Goal: Transaction & Acquisition: Purchase product/service

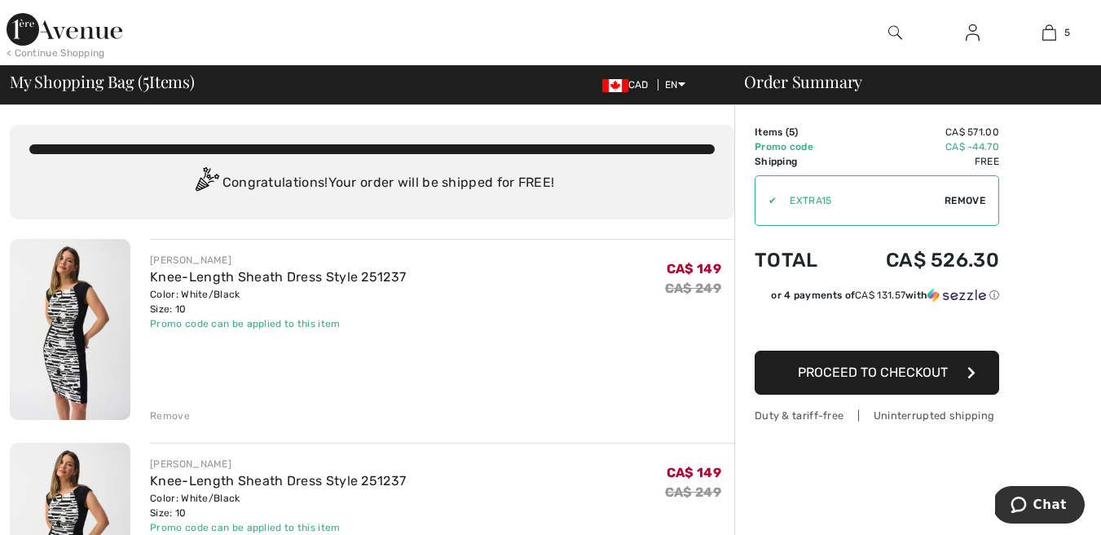
click at [816, 197] on input "TEXT" at bounding box center [861, 200] width 168 height 49
click at [815, 196] on input "TEXT" at bounding box center [861, 200] width 168 height 49
click at [797, 199] on input "TEXT" at bounding box center [861, 200] width 168 height 49
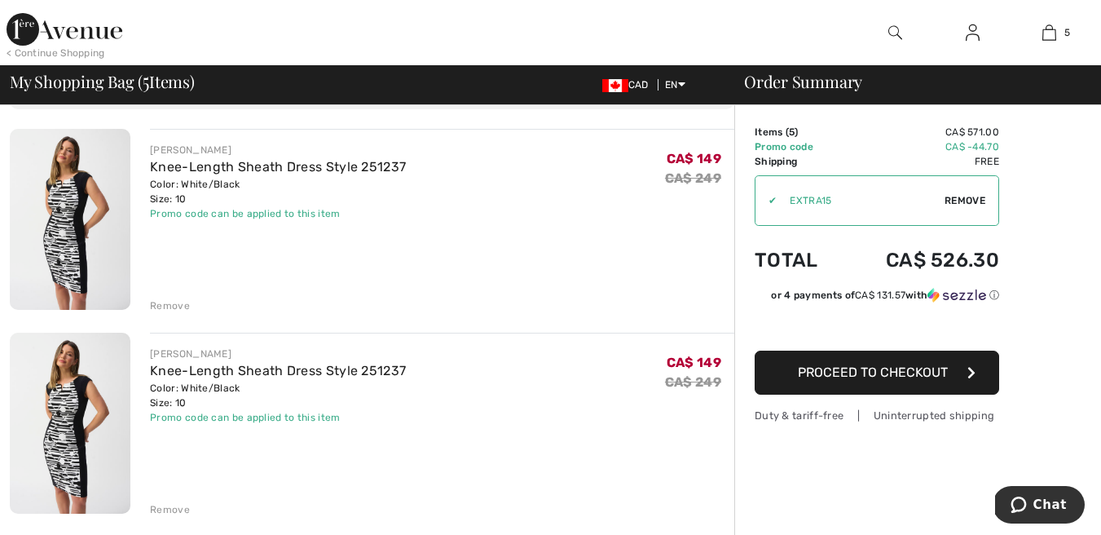
scroll to position [34, 0]
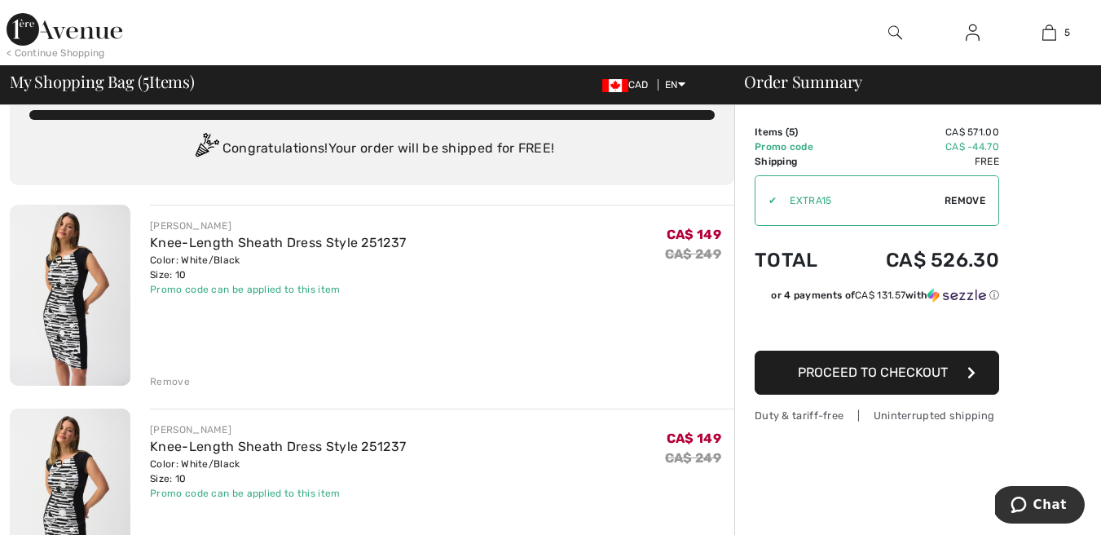
click at [808, 199] on input "TEXT" at bounding box center [861, 200] width 168 height 49
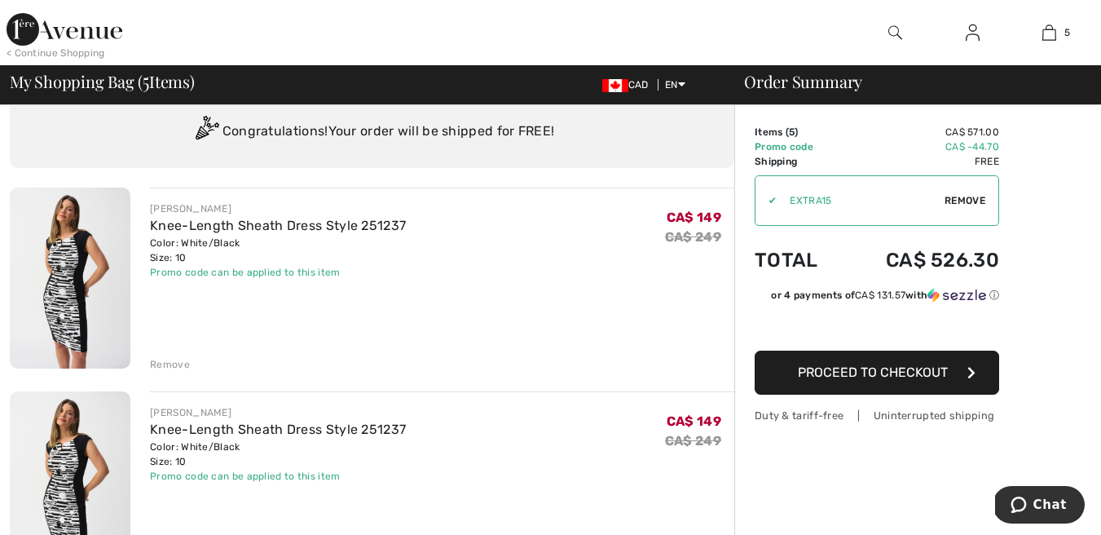
scroll to position [55, 0]
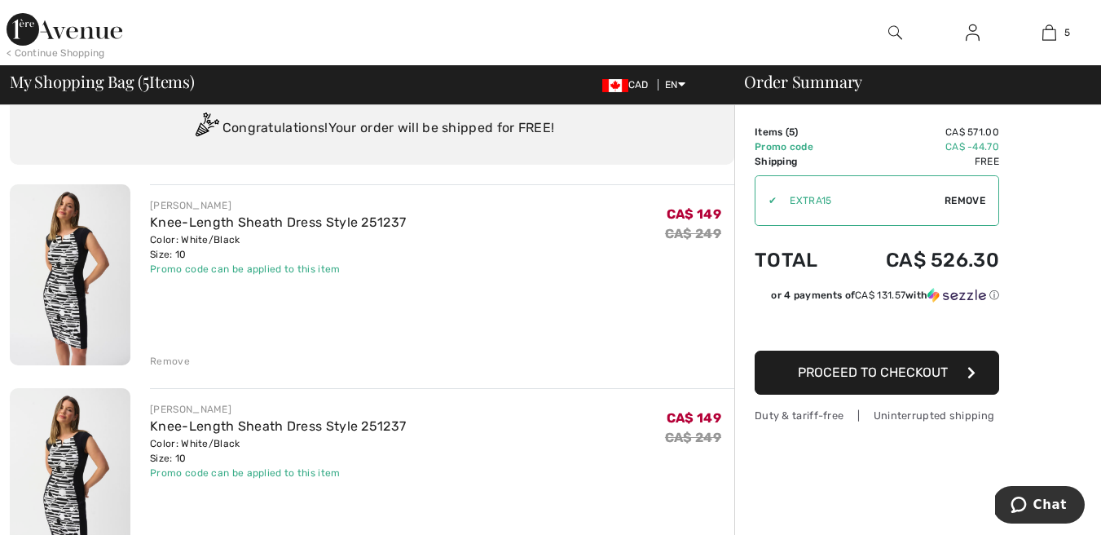
drag, startPoint x: 167, startPoint y: 357, endPoint x: 212, endPoint y: 357, distance: 44.8
click at [168, 357] on div "Remove" at bounding box center [170, 361] width 40 height 15
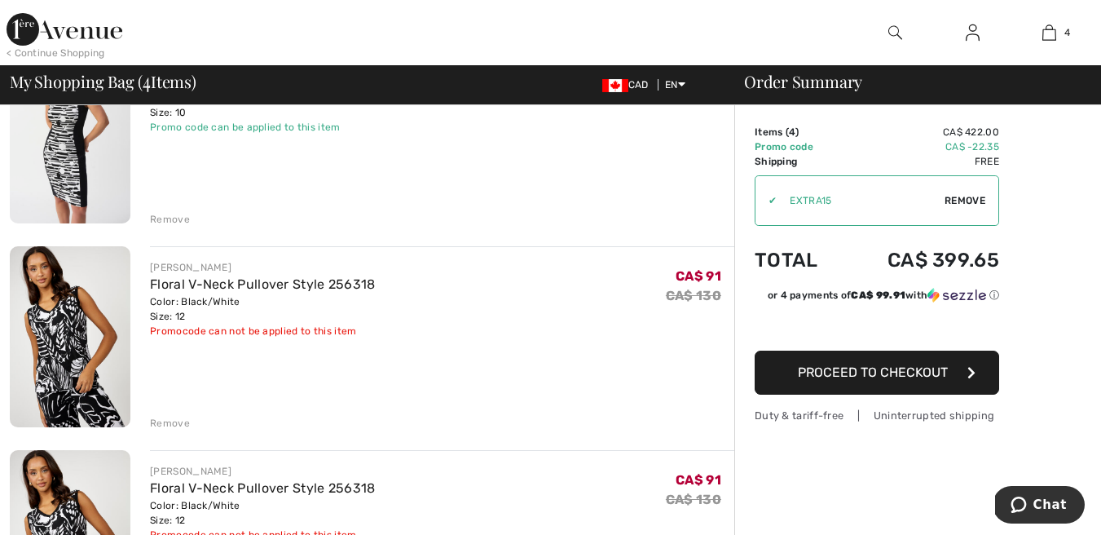
scroll to position [218, 0]
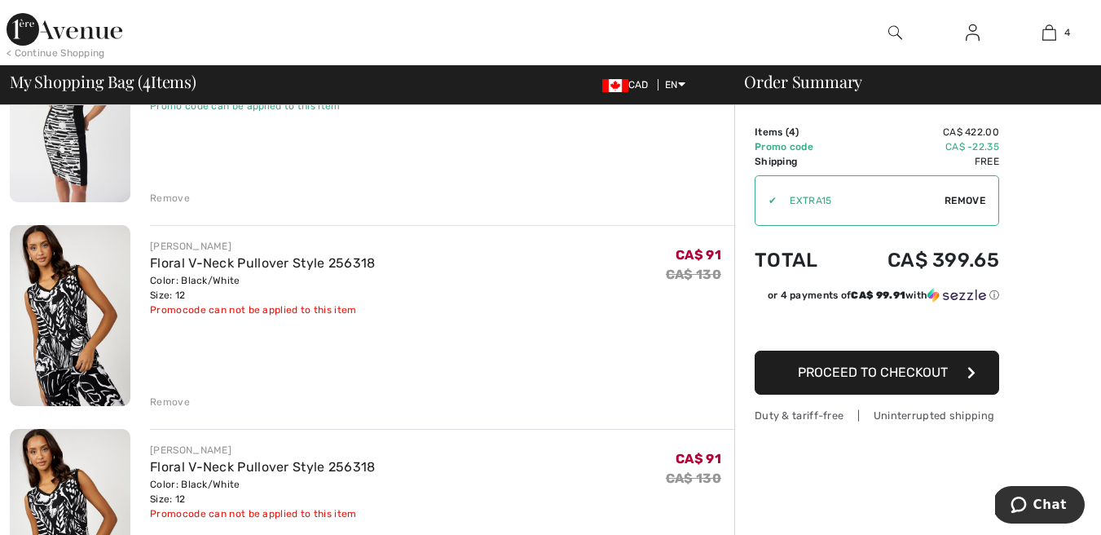
click at [172, 400] on div "Remove" at bounding box center [170, 401] width 40 height 15
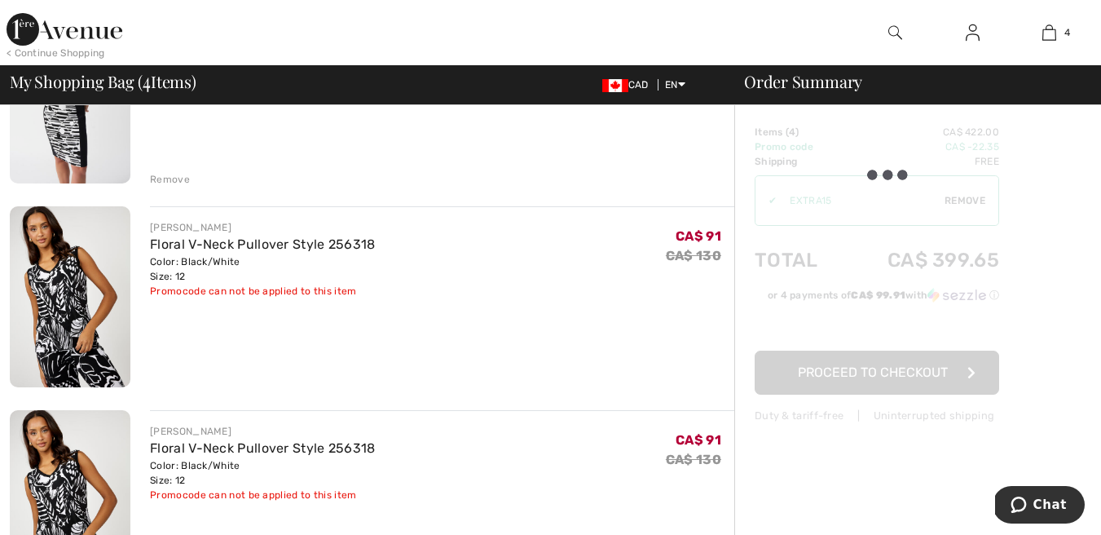
scroll to position [342, 0]
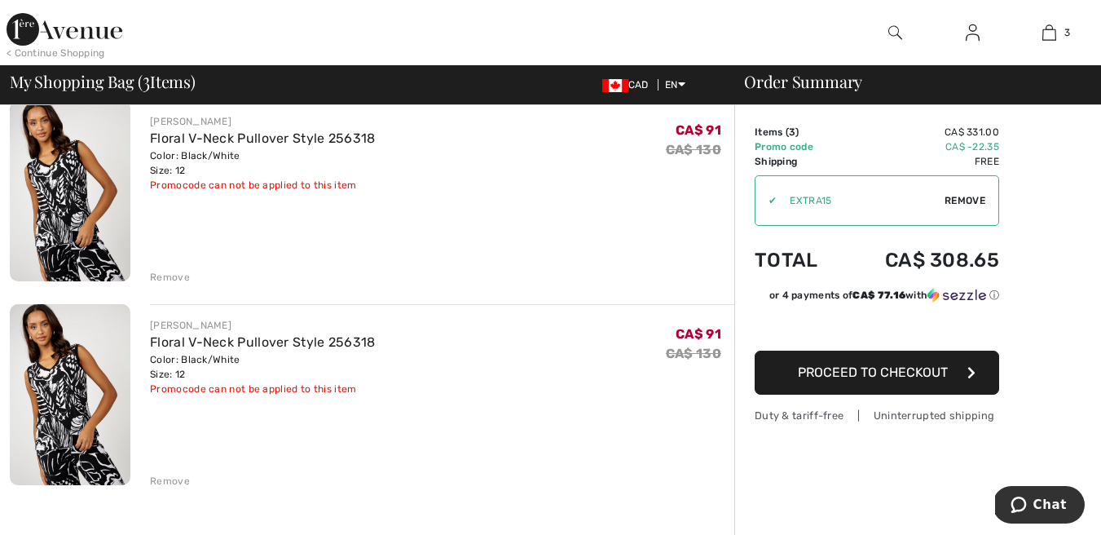
click at [174, 274] on div "Remove" at bounding box center [170, 277] width 40 height 15
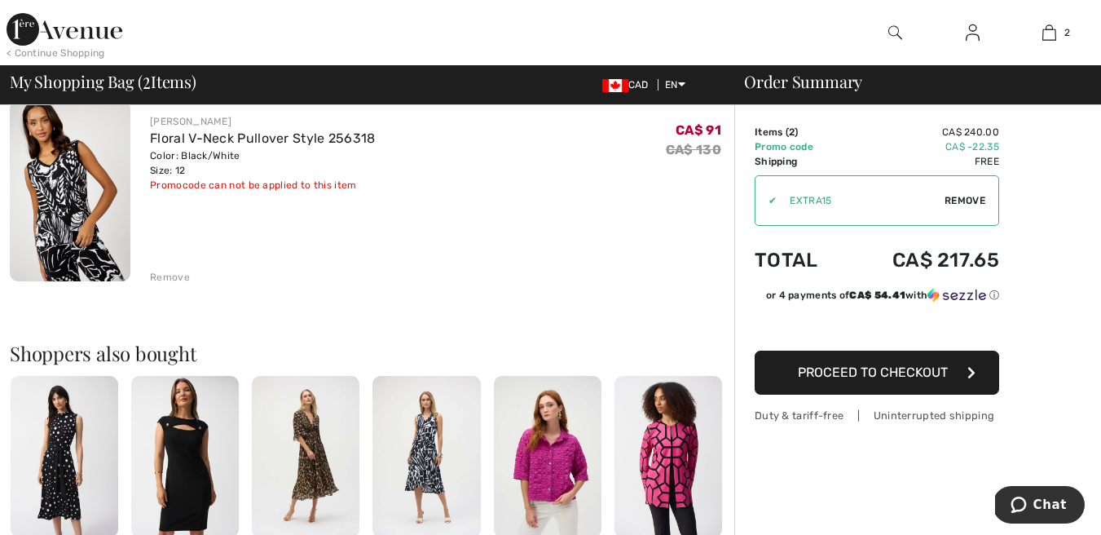
click at [169, 277] on div "Remove" at bounding box center [170, 277] width 40 height 15
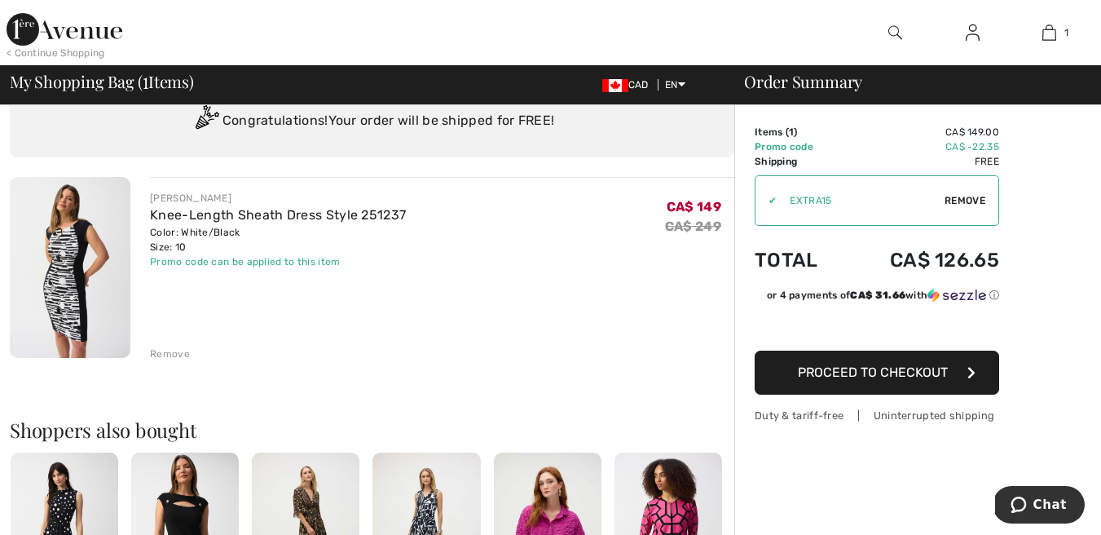
scroll to position [0, 0]
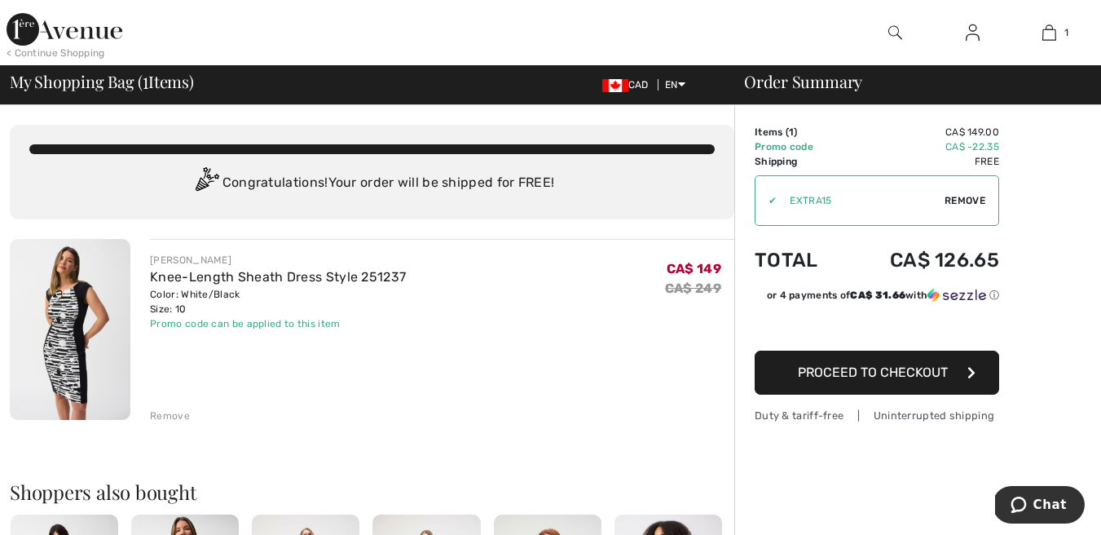
click at [800, 196] on input "TEXT" at bounding box center [861, 200] width 168 height 49
click at [772, 199] on div "✔" at bounding box center [765, 200] width 21 height 15
click at [799, 198] on input "TEXT" at bounding box center [861, 200] width 168 height 49
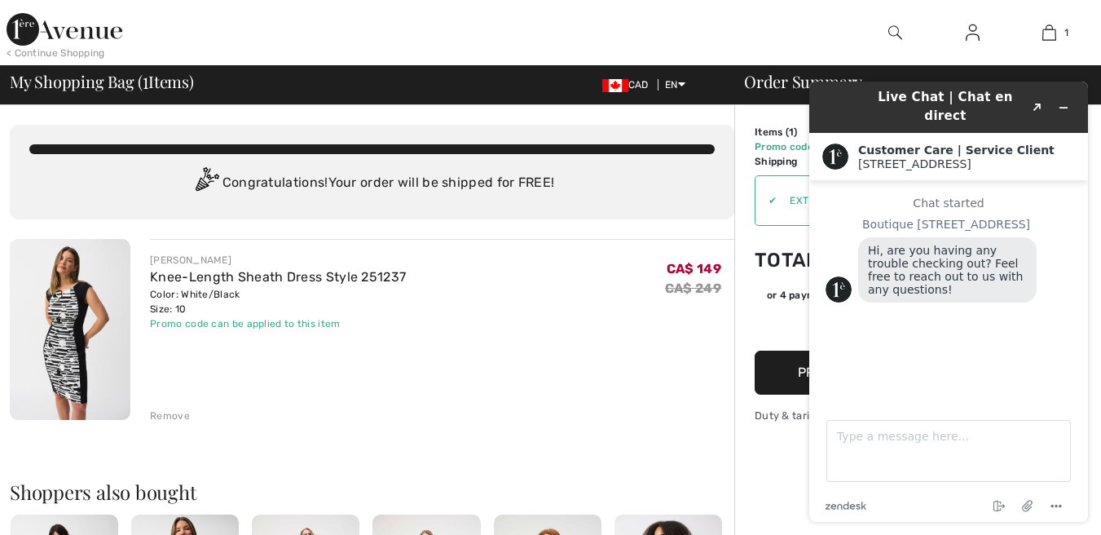
drag, startPoint x: 495, startPoint y: 261, endPoint x: 486, endPoint y: 258, distance: 9.5
click at [495, 260] on div "[PERSON_NAME] Knee-Length Sheath Dress Style 251237 Color: White/Black Size: 10…" at bounding box center [442, 292] width 584 height 78
click at [183, 410] on div "Remove" at bounding box center [170, 415] width 40 height 15
